Goal: Check status: Check status

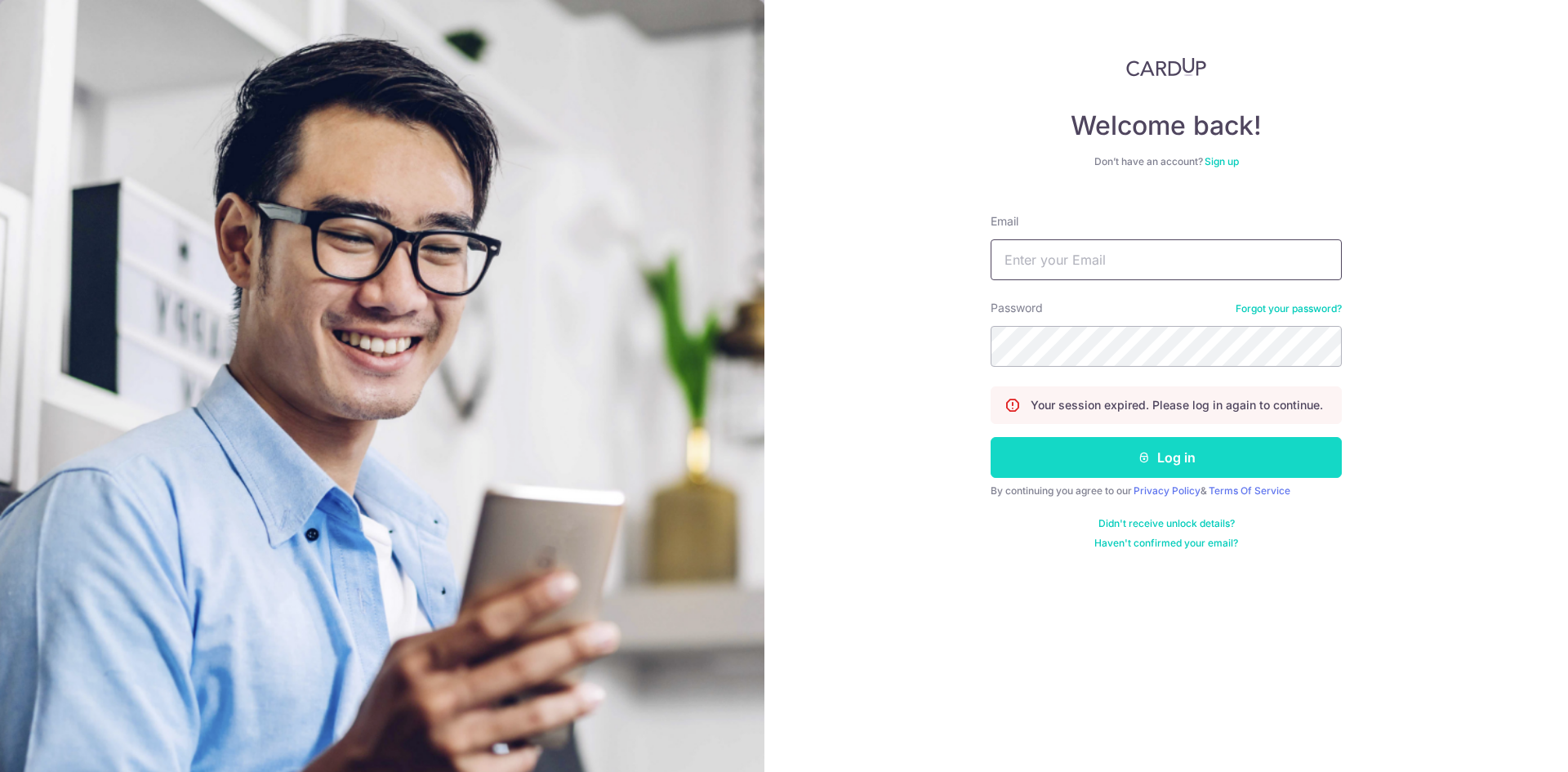
type input "[EMAIL_ADDRESS][DOMAIN_NAME]"
click at [1134, 456] on button "Log in" at bounding box center [1166, 457] width 351 height 40
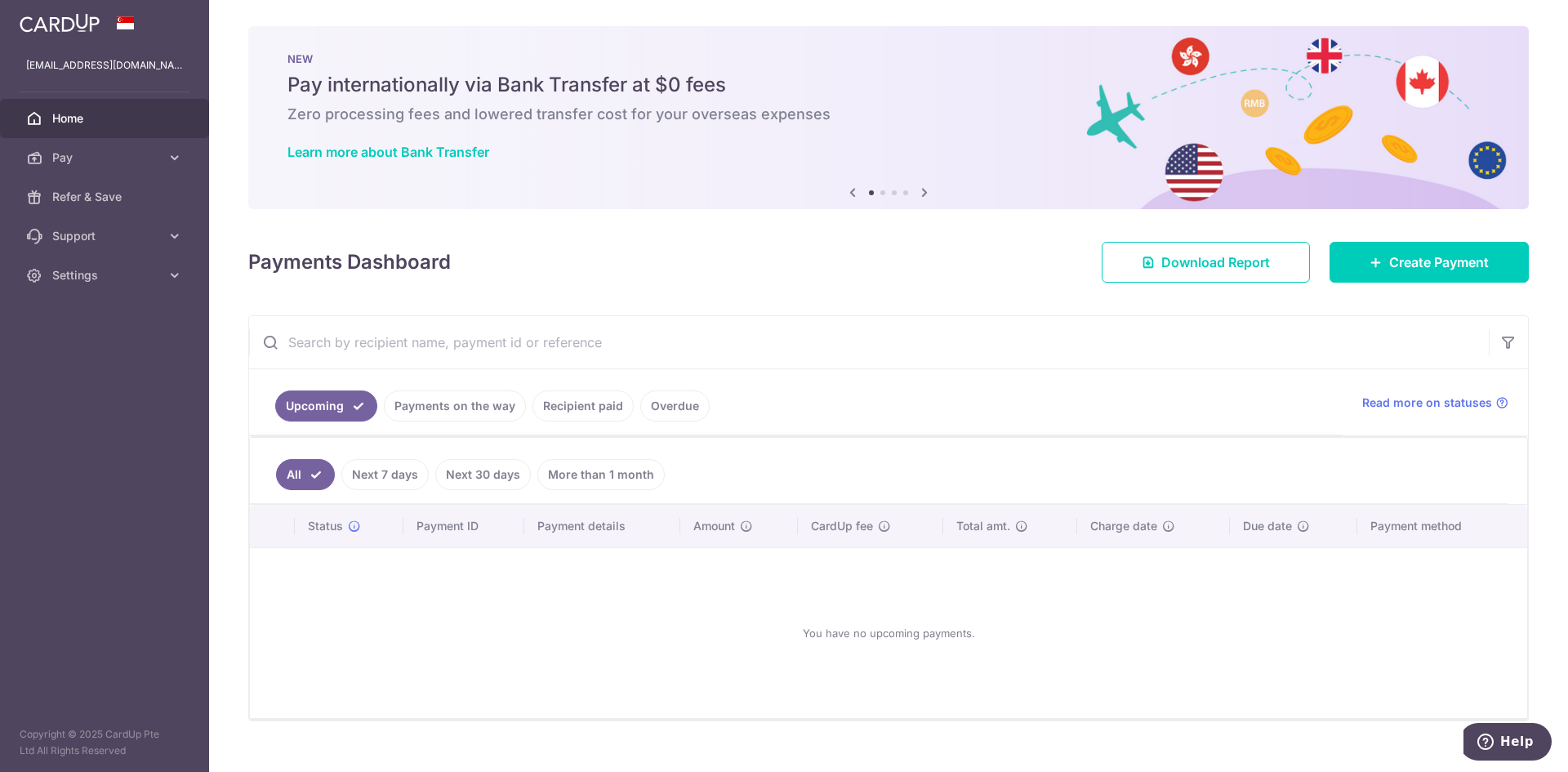
drag, startPoint x: 606, startPoint y: 409, endPoint x: 590, endPoint y: 423, distance: 21.3
click at [608, 425] on ul "Upcoming Payments on the way Recipient paid Overdue" at bounding box center [795, 402] width 1094 height 66
click at [579, 413] on link "Recipient paid" at bounding box center [583, 406] width 102 height 31
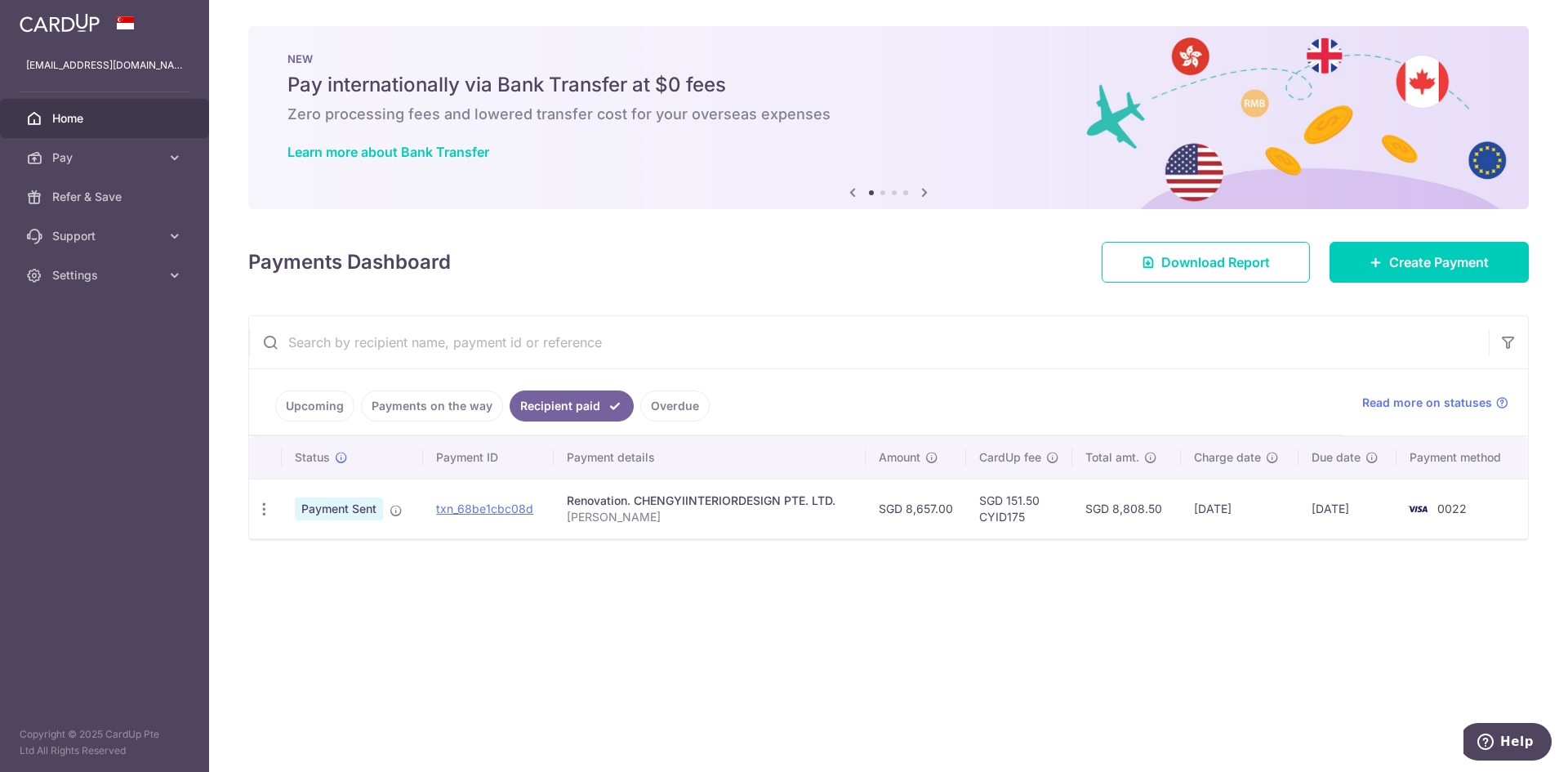
click at [449, 406] on link "Payments on the way" at bounding box center [432, 406] width 142 height 31
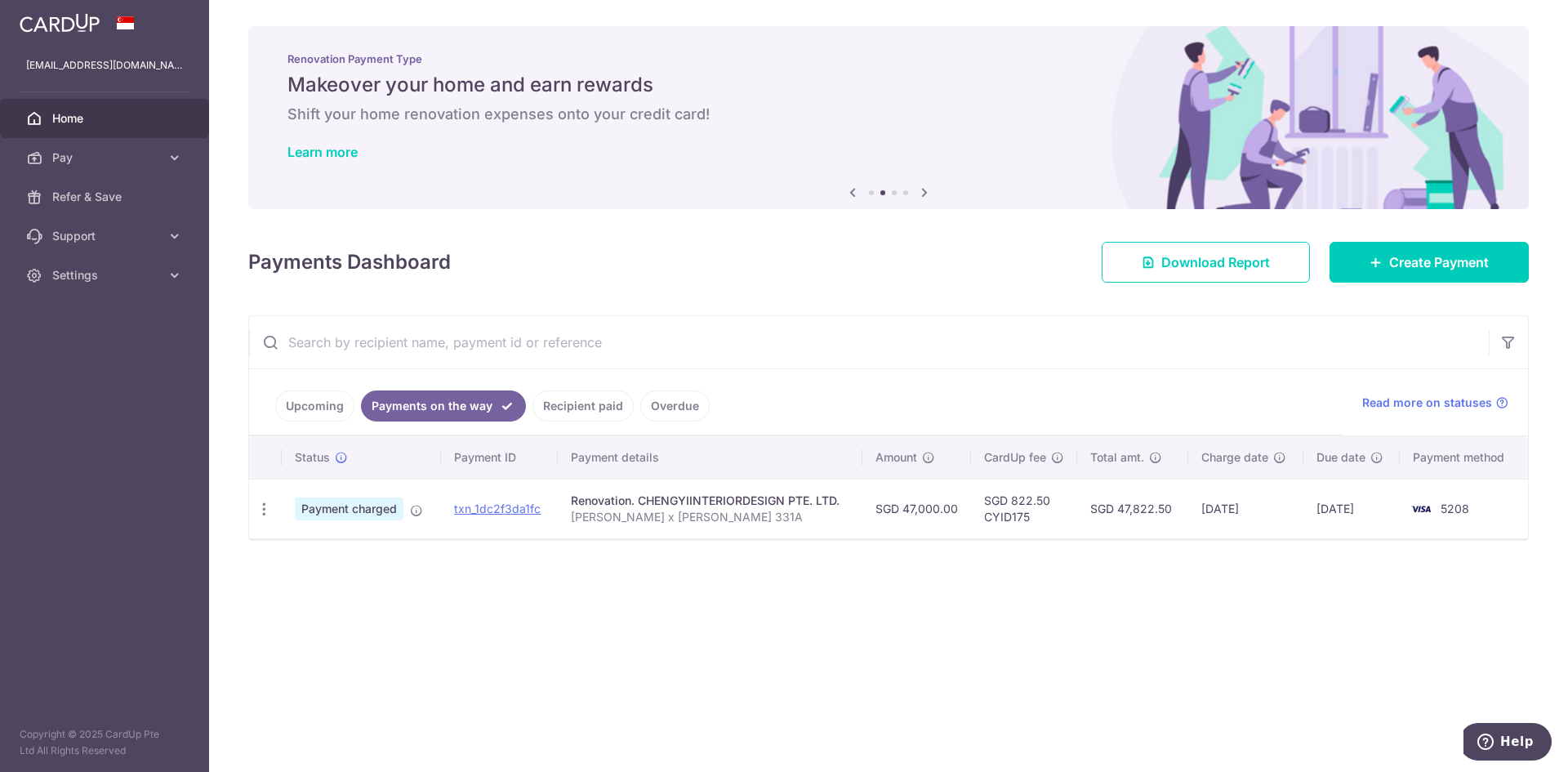
click at [743, 95] on h5 "Makeover your home and earn rewards" at bounding box center [888, 85] width 1202 height 26
